Goal: Use online tool/utility

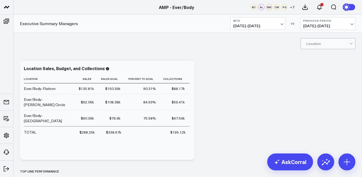
click at [283, 24] on button "MTD [DATE] - [DATE]" at bounding box center [258, 23] width 55 height 13
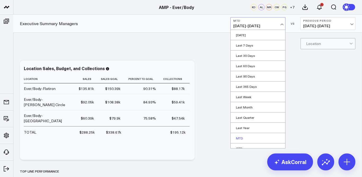
click at [249, 138] on link "MTD" at bounding box center [258, 138] width 55 height 10
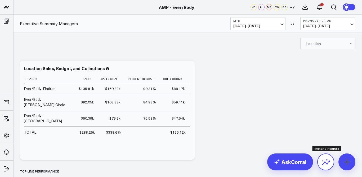
click at [325, 160] on icon at bounding box center [326, 162] width 8 height 8
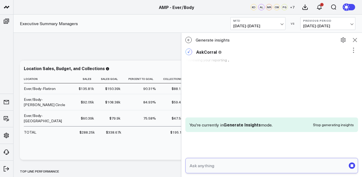
click at [268, 167] on input "text" at bounding box center [268, 166] width 158 height 10
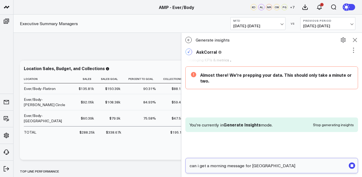
type input "can i get a morning message for [GEOGRAPHIC_DATA]"
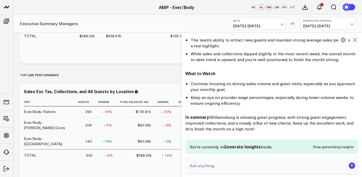
scroll to position [824, 0]
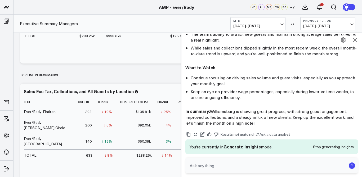
drag, startPoint x: 186, startPoint y: 38, endPoint x: 273, endPoint y: 102, distance: 108.1
copy div "Lore ipsumdo, Sitametconse adip! Elit’s d eiusm, temporin utlabo et dol magnaa …"
